Goal: Information Seeking & Learning: Learn about a topic

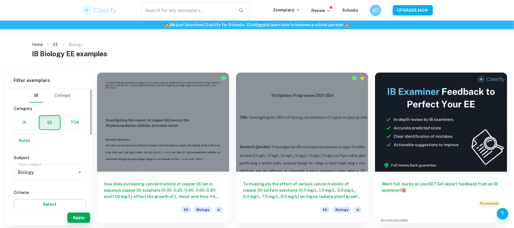
click at [24, 130] on div "Notes" at bounding box center [22, 139] width 25 height 18
click at [25, 121] on label "button" at bounding box center [24, 122] width 21 height 14
click at [0, 0] on input "radio" at bounding box center [0, 0] width 0 height 0
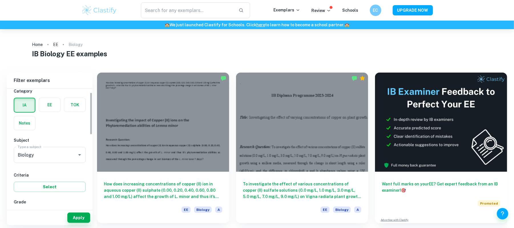
drag, startPoint x: 91, startPoint y: 120, endPoint x: 90, endPoint y: 131, distance: 11.5
click at [90, 131] on div "IB College Category IA EE TOK Notes Subject Type a subject Biology Type a subje…" at bounding box center [50, 148] width 86 height 119
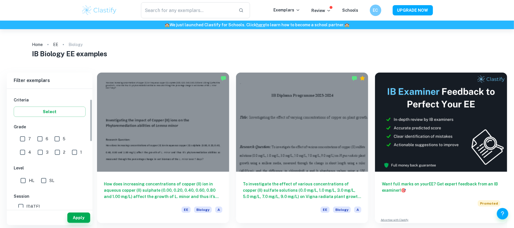
drag, startPoint x: 90, startPoint y: 131, endPoint x: 88, endPoint y: 158, distance: 26.6
click at [88, 158] on div "IB College Category IA EE TOK Notes Subject Type a subject Biology Type a subje…" at bounding box center [50, 148] width 86 height 119
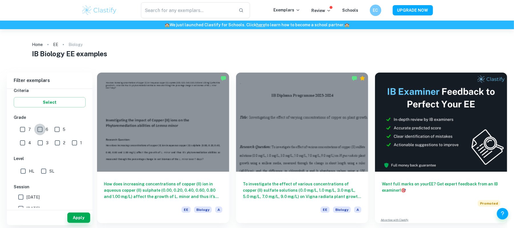
click at [37, 129] on input "6" at bounding box center [39, 128] width 11 height 11
checkbox input "true"
click at [25, 128] on input "7" at bounding box center [22, 128] width 11 height 11
checkbox input "true"
click at [73, 221] on button "Apply" at bounding box center [78, 217] width 23 height 10
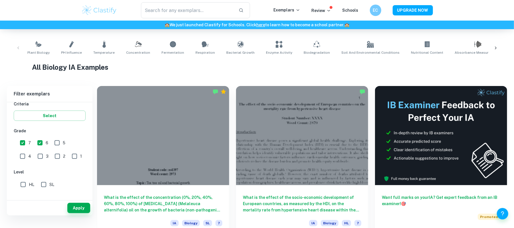
scroll to position [96, 0]
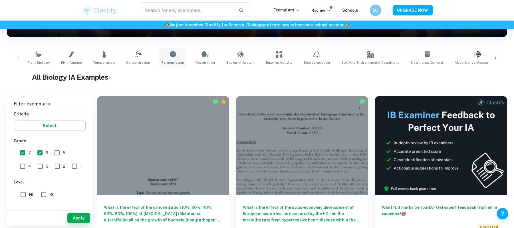
click at [175, 58] on link "Fermentation" at bounding box center [172, 57] width 27 height 19
type input "Fermentation"
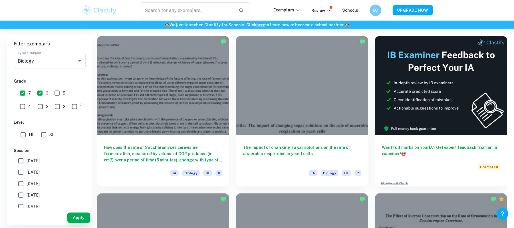
scroll to position [167, 0]
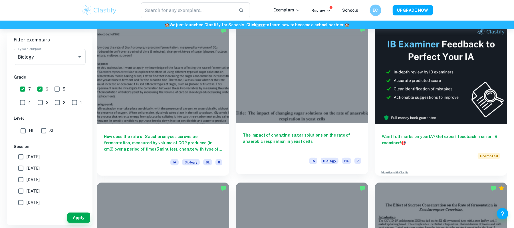
click at [294, 90] on div at bounding box center [302, 73] width 132 height 99
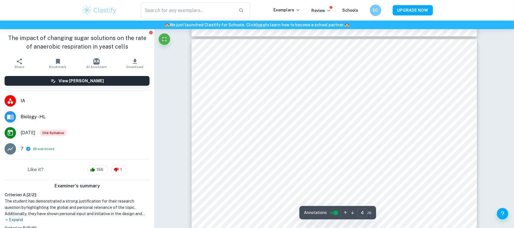
scroll to position [1332, 0]
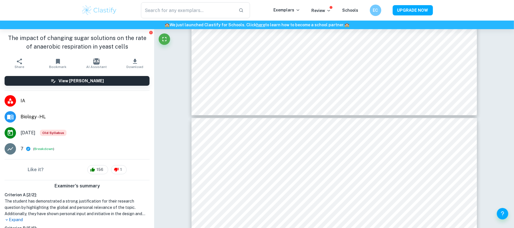
type input "3"
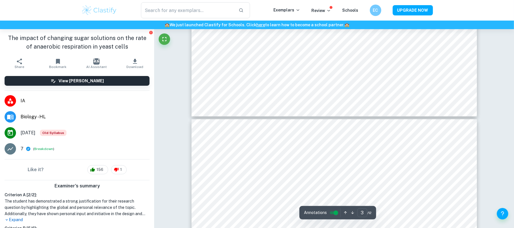
scroll to position [1172, 0]
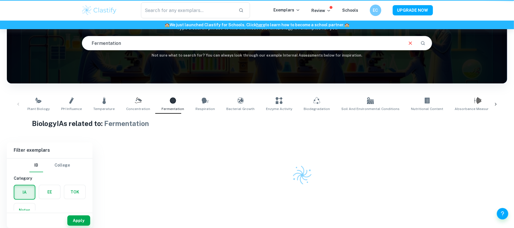
scroll to position [50, 0]
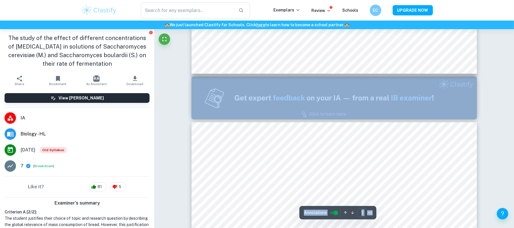
type input "2"
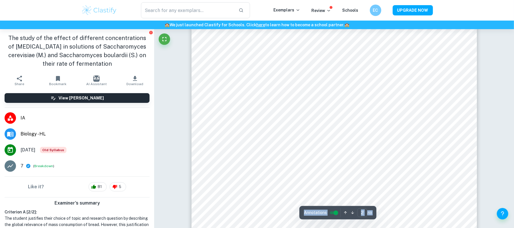
scroll to position [517, 0]
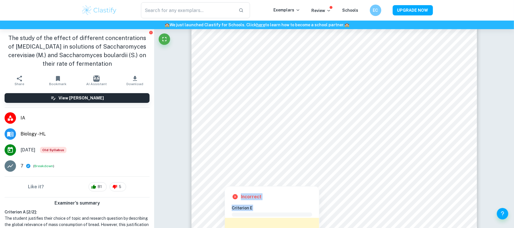
click at [221, 87] on div at bounding box center [224, 89] width 33 height 10
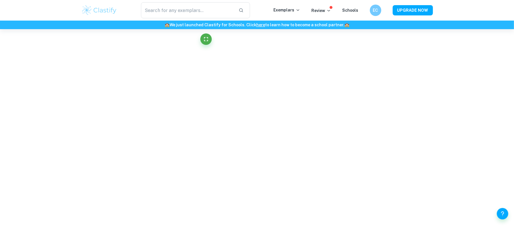
scroll to position [329, 0]
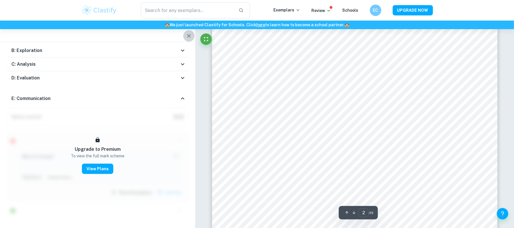
click at [190, 33] on icon "button" at bounding box center [188, 36] width 7 height 7
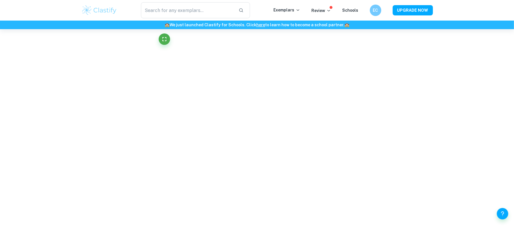
scroll to position [504, 0]
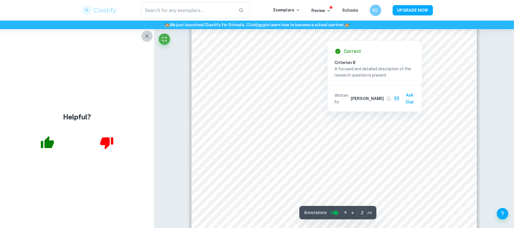
click at [144, 37] on icon "button" at bounding box center [146, 36] width 7 height 7
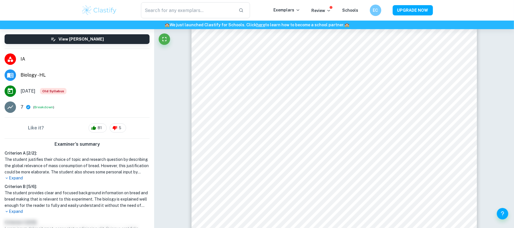
scroll to position [70, 0]
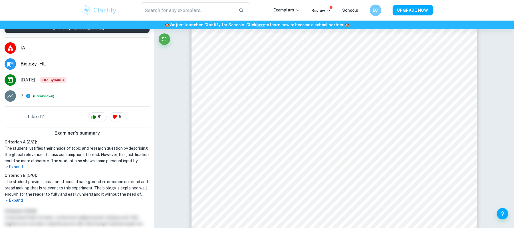
click at [17, 199] on p "Expand" at bounding box center [77, 200] width 145 height 6
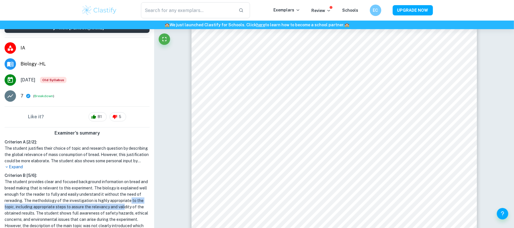
click at [38, 209] on h1 "The student provides clear and focused background information on bread and brea…" at bounding box center [77, 206] width 145 height 56
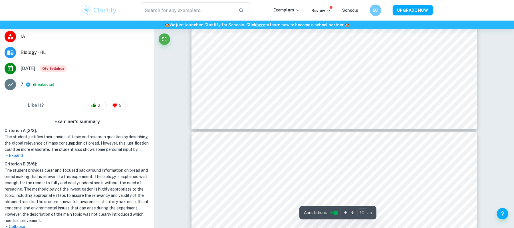
scroll to position [4066, 0]
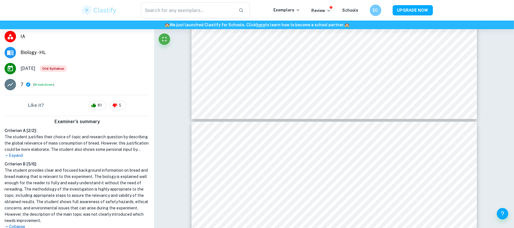
drag, startPoint x: 513, startPoint y: 175, endPoint x: 513, endPoint y: 180, distance: 5.4
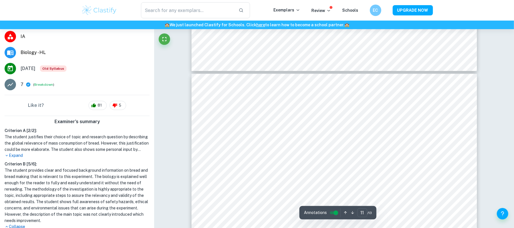
scroll to position [4123, 0]
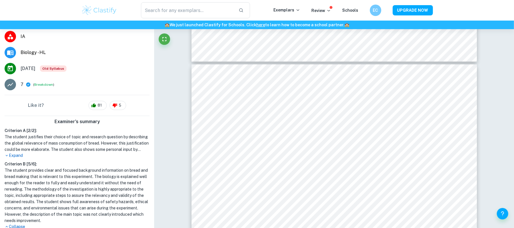
drag, startPoint x: 509, startPoint y: 168, endPoint x: 514, endPoint y: 171, distance: 5.6
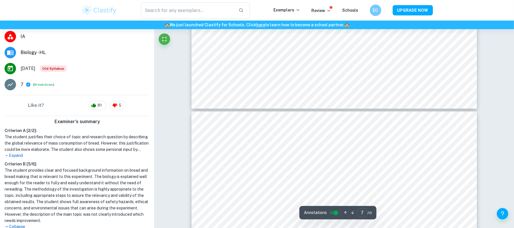
type input "8"
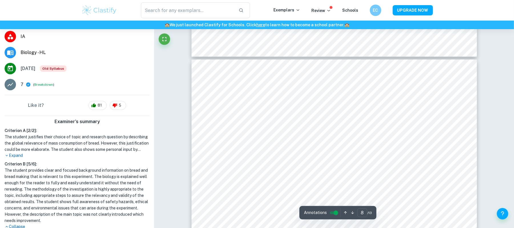
scroll to position [2931, 0]
